Goal: Contribute content: Contribute content

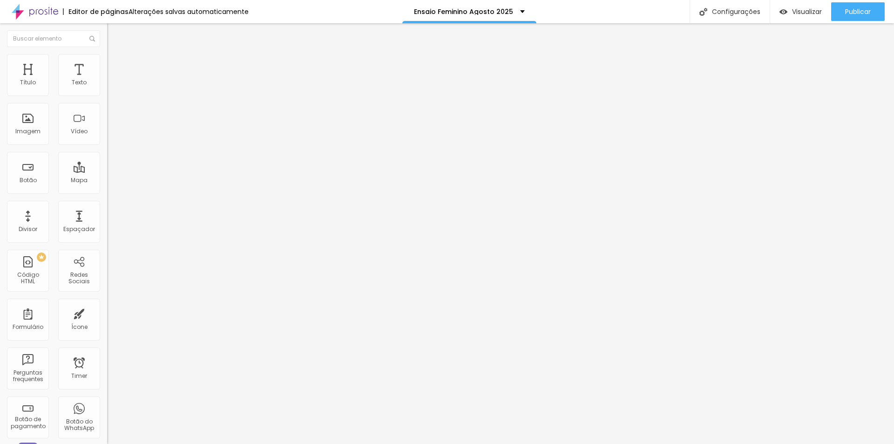
click at [107, 61] on li "Estilo" at bounding box center [160, 58] width 107 height 9
click at [107, 63] on li "Avançado" at bounding box center [160, 67] width 107 height 9
click at [107, 61] on li "Estilo" at bounding box center [160, 58] width 107 height 9
click at [107, 53] on img at bounding box center [111, 49] width 8 height 8
click at [107, 61] on li "Estilo" at bounding box center [160, 58] width 107 height 9
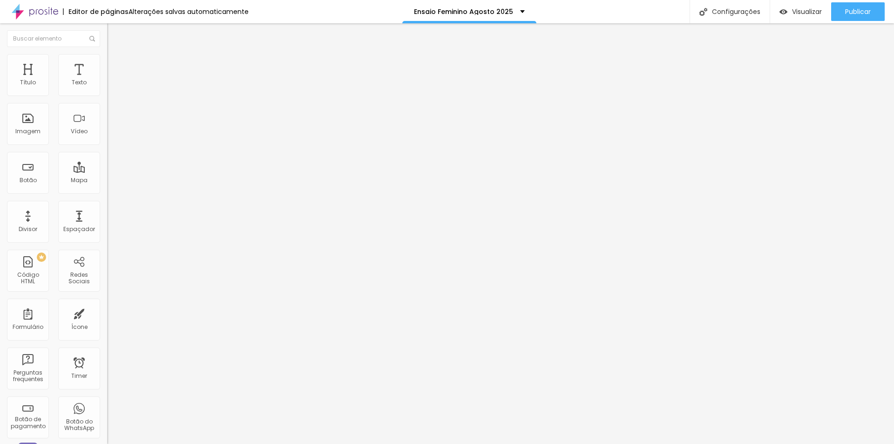
click at [116, 66] on span "Avançado" at bounding box center [131, 70] width 31 height 8
click at [107, 342] on input "text" at bounding box center [163, 346] width 112 height 9
click at [116, 63] on span "Estilo" at bounding box center [123, 60] width 14 height 8
click at [107, 54] on li "Conteúdo" at bounding box center [160, 49] width 107 height 9
click at [107, 88] on input "text" at bounding box center [163, 82] width 112 height 9
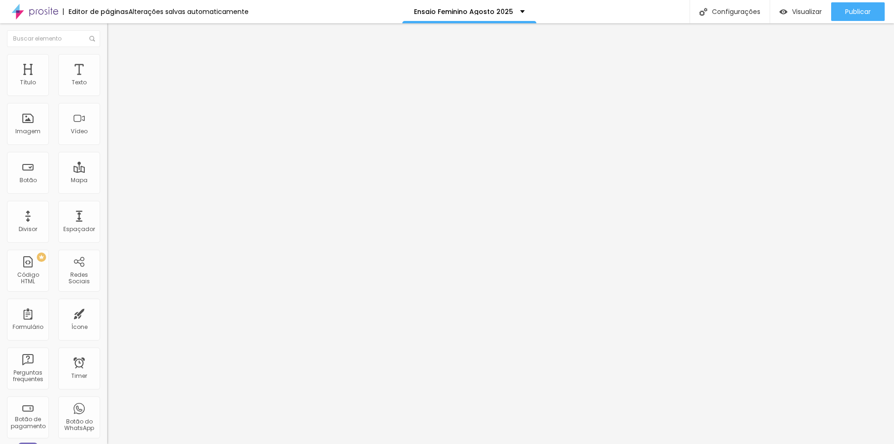
paste input "[URL][DOMAIN_NAME]"
type input "[URL][DOMAIN_NAME]"
click at [107, 271] on div "Editar Vídeo Conteúdo Estilo Avançado URL do vídeo [URL][DOMAIN_NAME] Alinhamen…" at bounding box center [160, 233] width 107 height 421
click at [107, 59] on img at bounding box center [111, 58] width 8 height 8
click at [107, 63] on img at bounding box center [111, 67] width 8 height 8
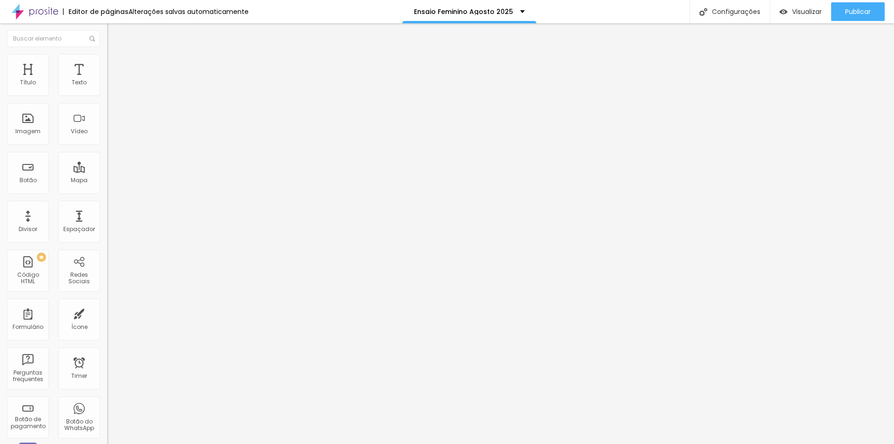
click at [107, 53] on img at bounding box center [111, 49] width 8 height 8
click at [107, 88] on input "[URL][DOMAIN_NAME]" at bounding box center [163, 82] width 112 height 9
paste input "[DOMAIN_NAME][URL]"
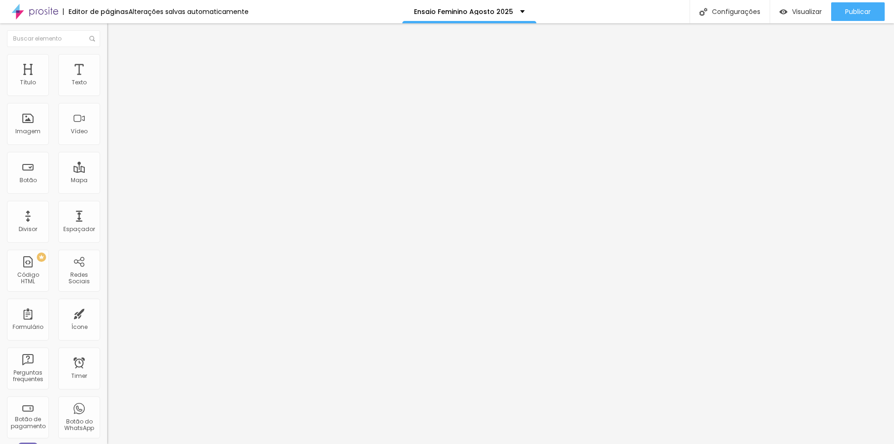
type input "[URL][DOMAIN_NAME]"
click at [107, 88] on input "[URL][DOMAIN_NAME]" at bounding box center [163, 82] width 112 height 9
drag, startPoint x: 64, startPoint y: 247, endPoint x: 56, endPoint y: 244, distance: 8.4
click at [107, 247] on div "Editar Vídeo Conteúdo Estilo Avançado URL do vídeo [URL][DOMAIN_NAME] Alinhamen…" at bounding box center [160, 233] width 107 height 421
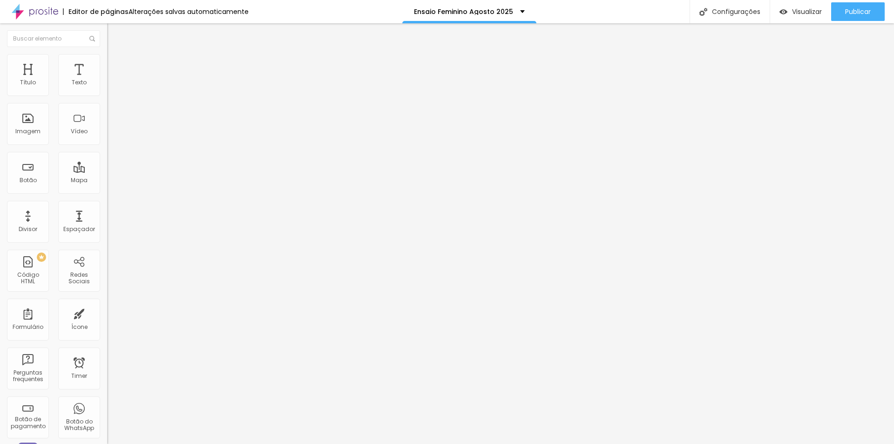
click at [107, 139] on span "4:3 Standard" at bounding box center [126, 135] width 38 height 8
click at [107, 170] on span "Vertical 2" at bounding box center [120, 167] width 26 height 8
click at [804, 10] on span "Visualizar" at bounding box center [807, 11] width 30 height 7
click at [107, 175] on div at bounding box center [160, 175] width 107 height 0
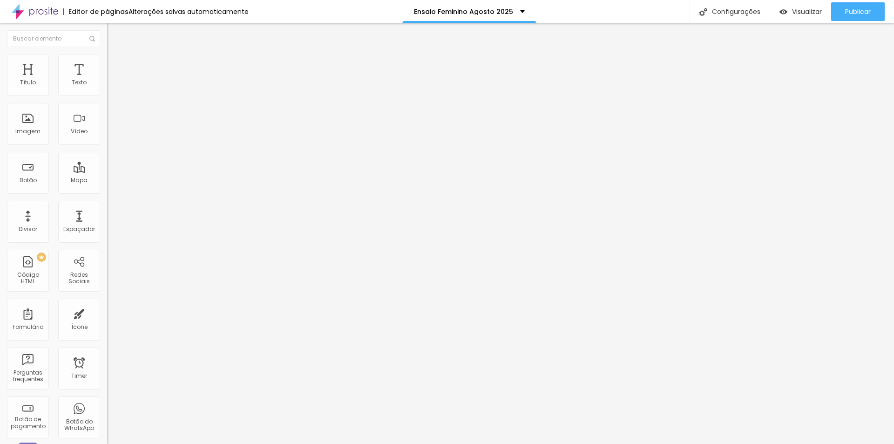
click at [107, 61] on li "Estilo" at bounding box center [160, 58] width 107 height 9
click at [116, 66] on span "Avançado" at bounding box center [131, 70] width 31 height 8
drag, startPoint x: 50, startPoint y: 64, endPoint x: 45, endPoint y: 66, distance: 5.0
click at [116, 64] on span "Estilo" at bounding box center [123, 60] width 14 height 8
click at [116, 55] on span "Conteúdo" at bounding box center [130, 51] width 29 height 8
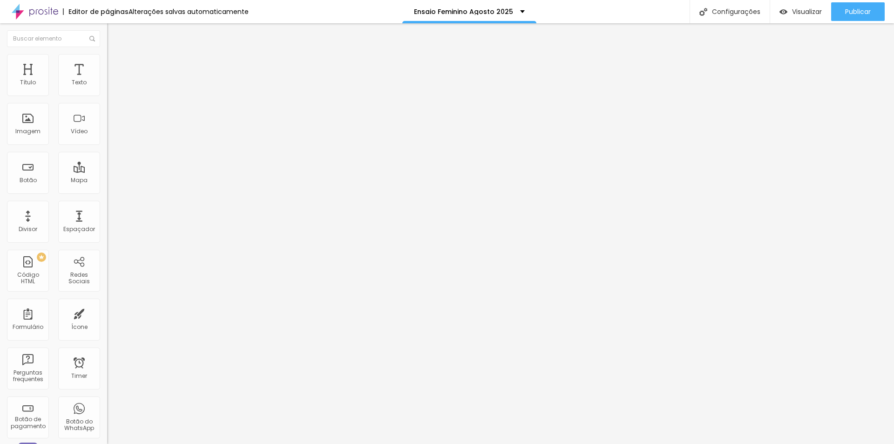
click at [107, 88] on input "[URL][DOMAIN_NAME]" at bounding box center [163, 82] width 112 height 9
drag, startPoint x: 76, startPoint y: 244, endPoint x: 69, endPoint y: 229, distance: 16.5
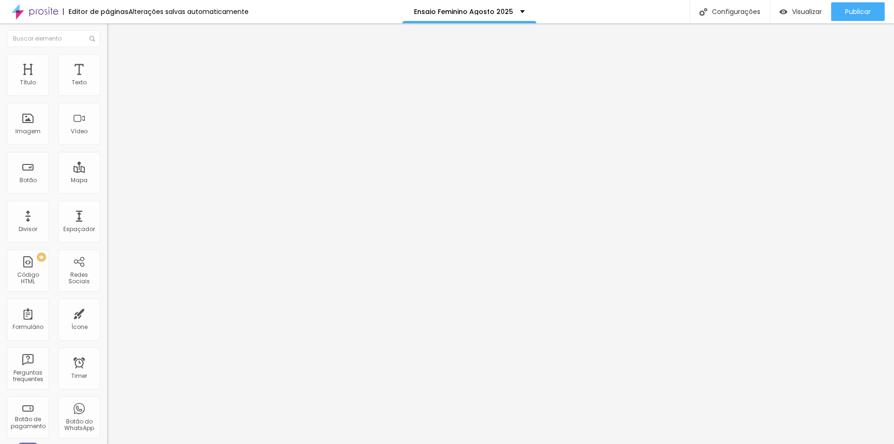
click at [107, 244] on div "Editar Vídeo Conteúdo Estilo Avançado URL do vídeo [URL][DOMAIN_NAME] Alinhamen…" at bounding box center [160, 233] width 107 height 421
click at [107, 57] on img at bounding box center [111, 58] width 8 height 8
click at [107, 63] on li "Avançado" at bounding box center [160, 67] width 107 height 9
click at [851, 13] on span "Publicar" at bounding box center [858, 11] width 26 height 7
click at [797, 11] on span "Visualizar" at bounding box center [807, 11] width 30 height 7
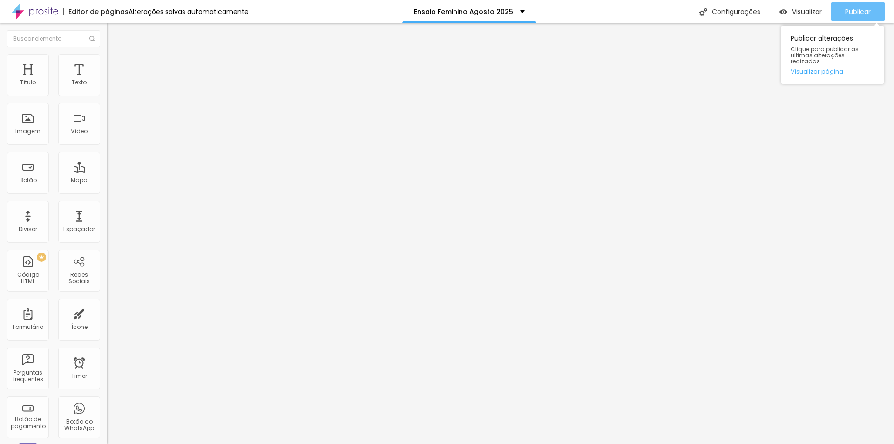
click at [862, 13] on span "Publicar" at bounding box center [858, 11] width 26 height 7
click at [107, 54] on li "Conteúdo" at bounding box center [160, 49] width 107 height 9
click at [107, 88] on input "[URL][DOMAIN_NAME]" at bounding box center [163, 82] width 112 height 9
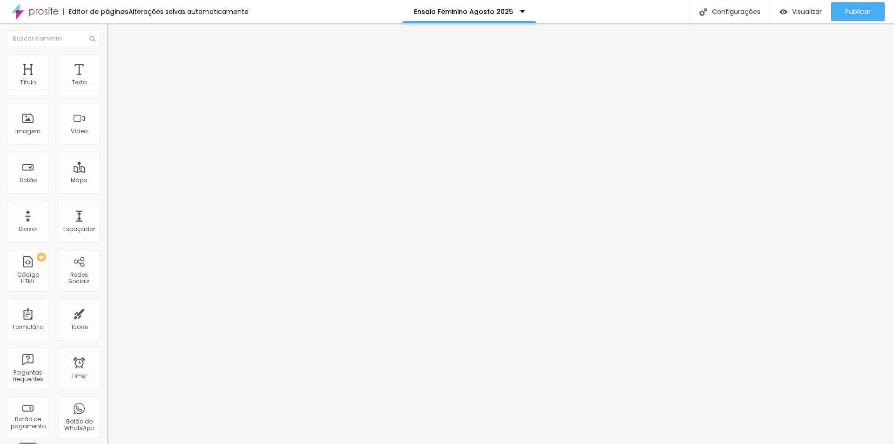
paste input "[DOMAIN_NAME][URL]"
type input "[URL][DOMAIN_NAME]"
drag, startPoint x: 67, startPoint y: 103, endPoint x: 69, endPoint y: 99, distance: 5.4
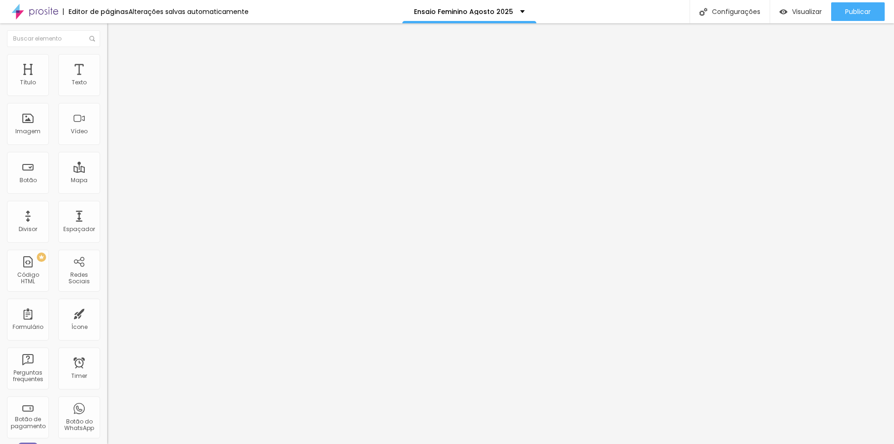
click at [107, 88] on input "[URL][DOMAIN_NAME]" at bounding box center [163, 82] width 112 height 9
click at [107, 181] on div at bounding box center [160, 181] width 107 height 0
click at [107, 88] on input "[URL][DOMAIN_NAME]" at bounding box center [163, 82] width 112 height 9
click at [107, 181] on div at bounding box center [160, 181] width 107 height 0
click at [107, 61] on li "Estilo" at bounding box center [160, 58] width 107 height 9
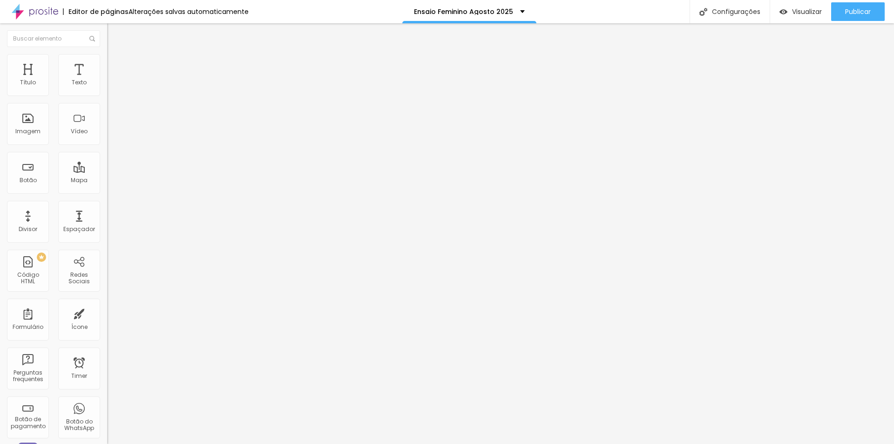
click at [116, 66] on span "Avançado" at bounding box center [131, 70] width 31 height 8
click at [107, 57] on img at bounding box center [111, 58] width 8 height 8
click at [107, 54] on li "Conteúdo" at bounding box center [160, 49] width 107 height 9
click at [107, 88] on input "[URL][DOMAIN_NAME]" at bounding box center [163, 82] width 112 height 9
click at [107, 80] on span "Trocar imagem" at bounding box center [132, 76] width 51 height 8
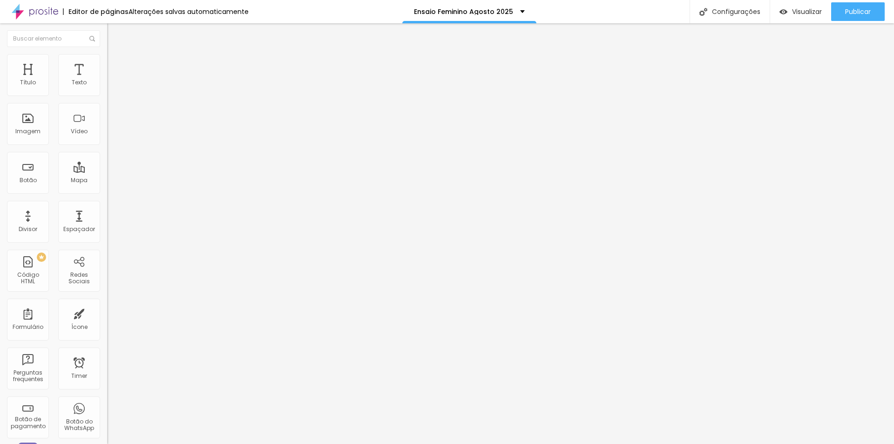
click at [107, 63] on img at bounding box center [111, 67] width 8 height 8
type input "4"
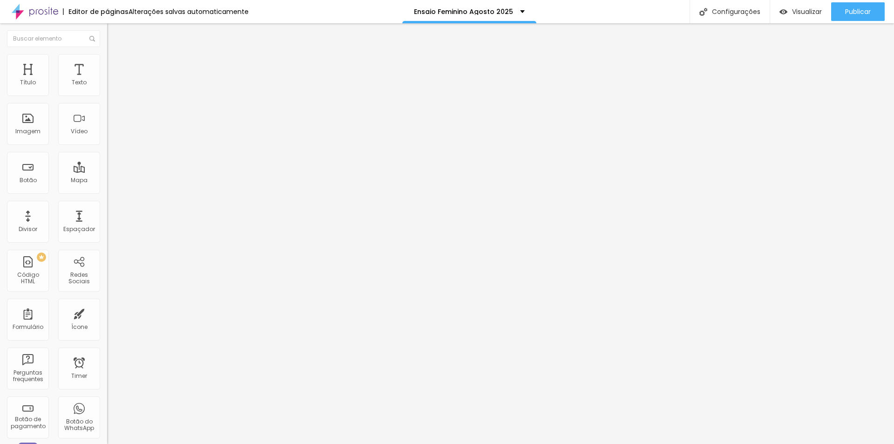
type input "4"
type input "0"
type input "12"
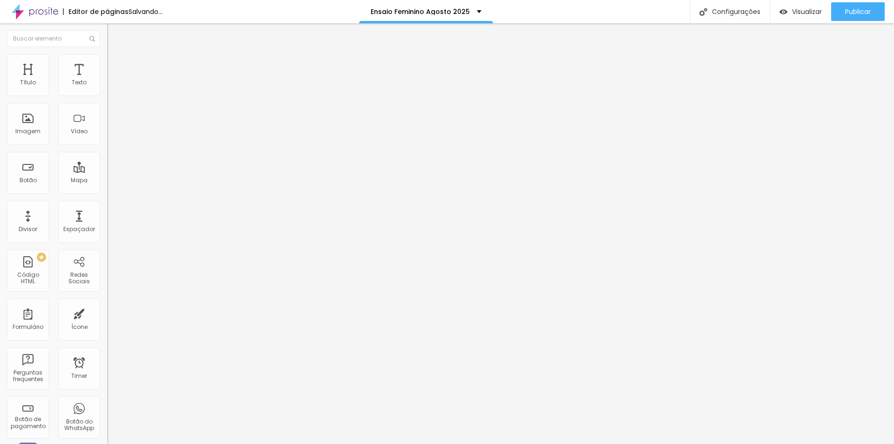
type input "13"
type input "14"
type input "15"
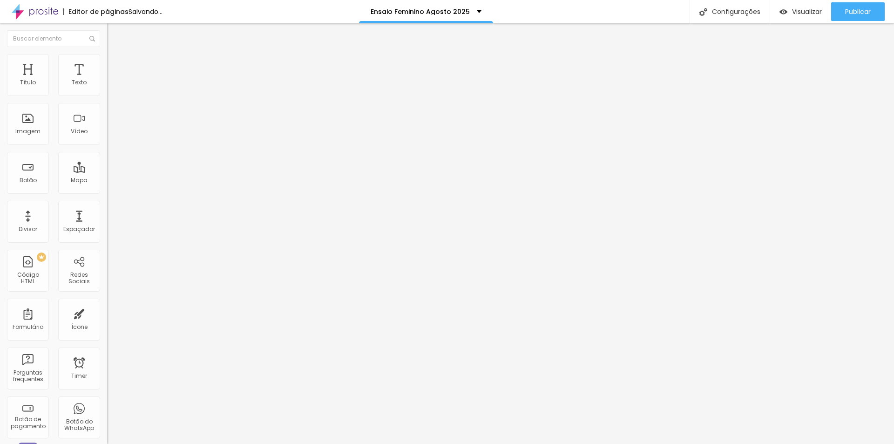
type input "15"
click at [107, 181] on input "range" at bounding box center [137, 184] width 60 height 7
type input "14"
type input "13"
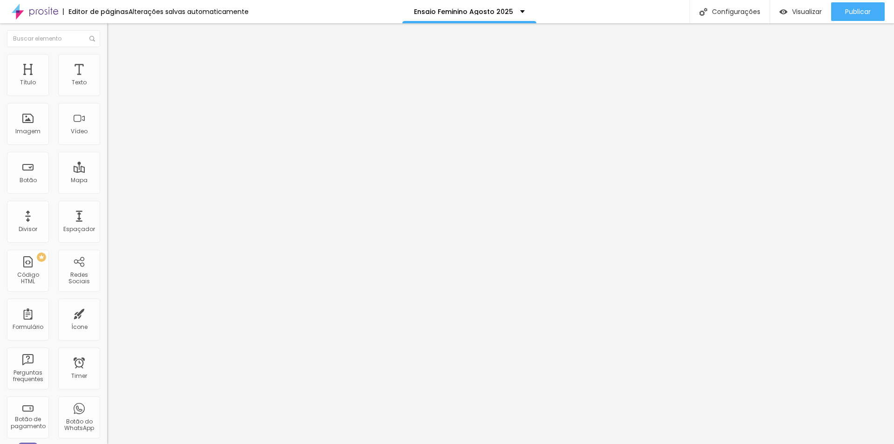
type input "13"
type input "12"
type input "11"
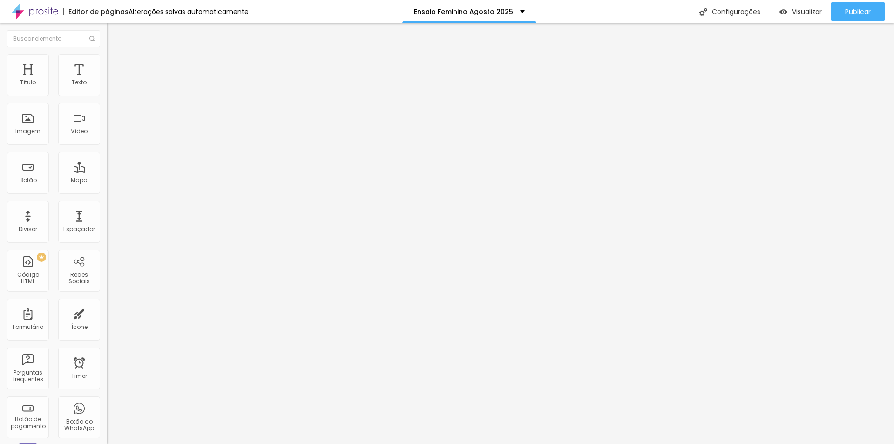
click at [107, 181] on input "range" at bounding box center [137, 184] width 60 height 7
type input "1"
type input "10"
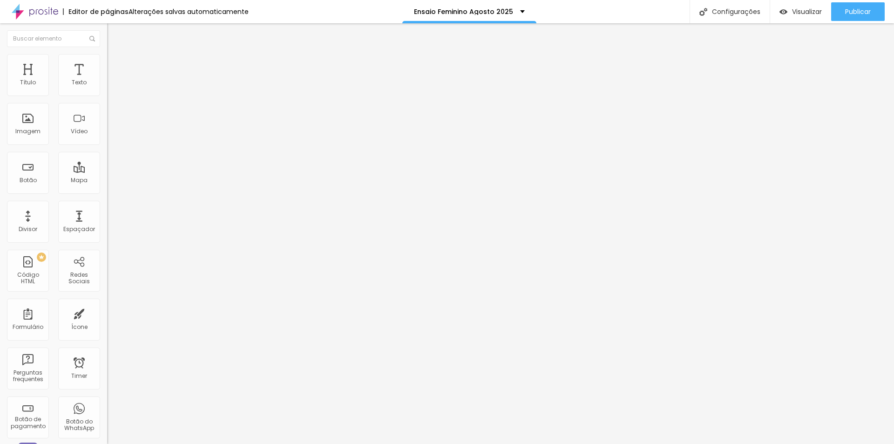
click at [107, 59] on li "Estilo" at bounding box center [160, 58] width 107 height 9
type input "95"
type input "85"
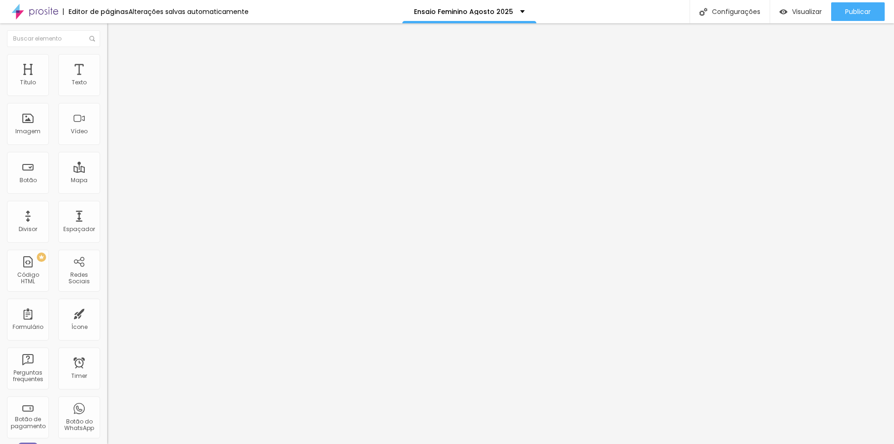
type input "80"
type input "75"
type input "70"
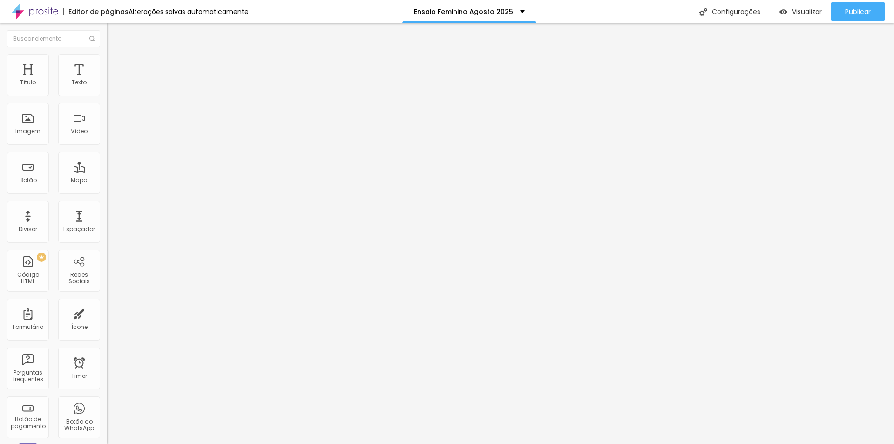
type input "70"
type input "65"
type input "70"
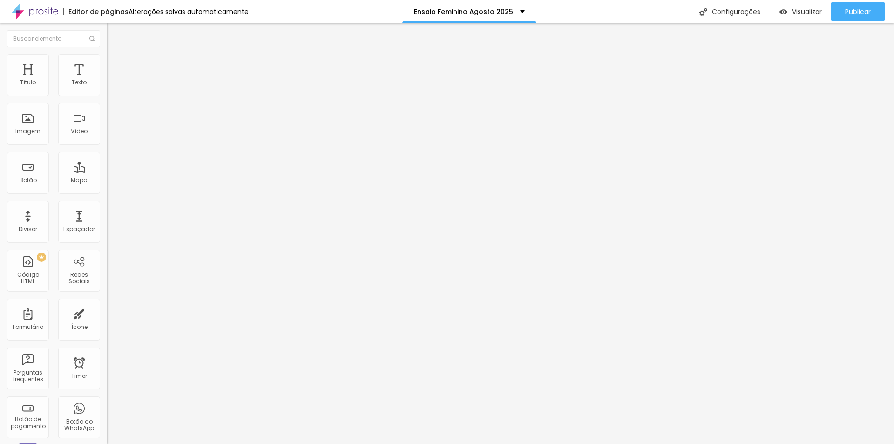
type input "80"
type input "100"
drag, startPoint x: 97, startPoint y: 99, endPoint x: 118, endPoint y: 106, distance: 22.1
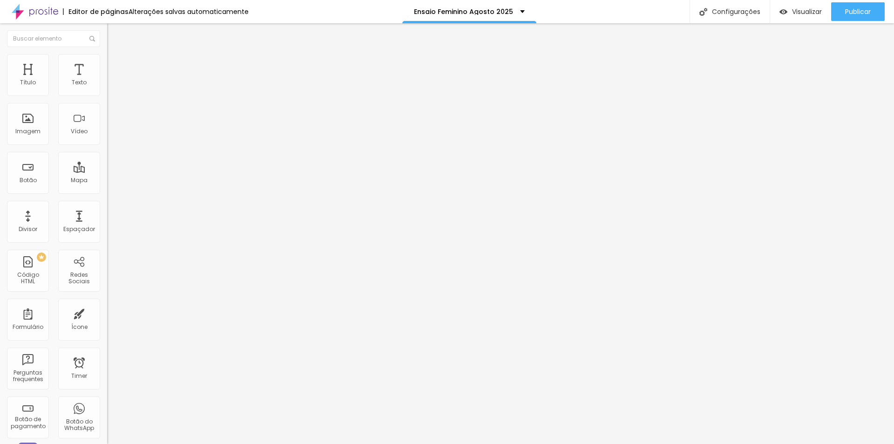
click at [118, 95] on input "range" at bounding box center [137, 91] width 60 height 7
click at [107, 80] on span "Trocar imagem" at bounding box center [132, 76] width 51 height 8
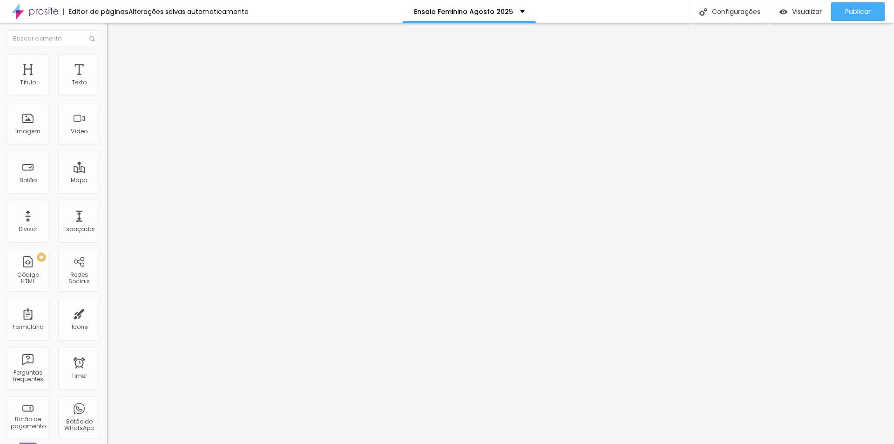
click at [107, 80] on span "Trocar imagem" at bounding box center [132, 76] width 51 height 8
